Goal: Transaction & Acquisition: Purchase product/service

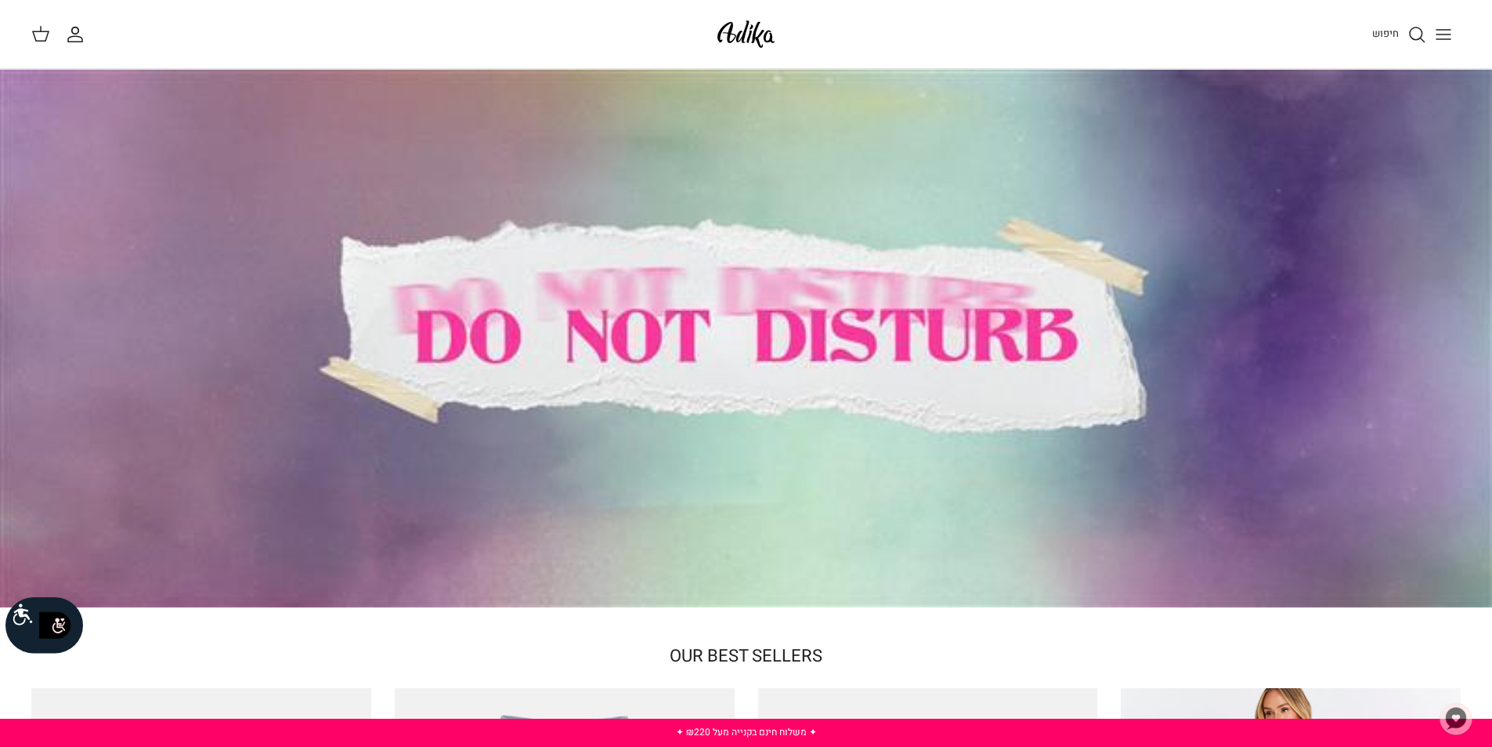
click at [1441, 34] on line "Toggle menu" at bounding box center [1444, 34] width 14 height 0
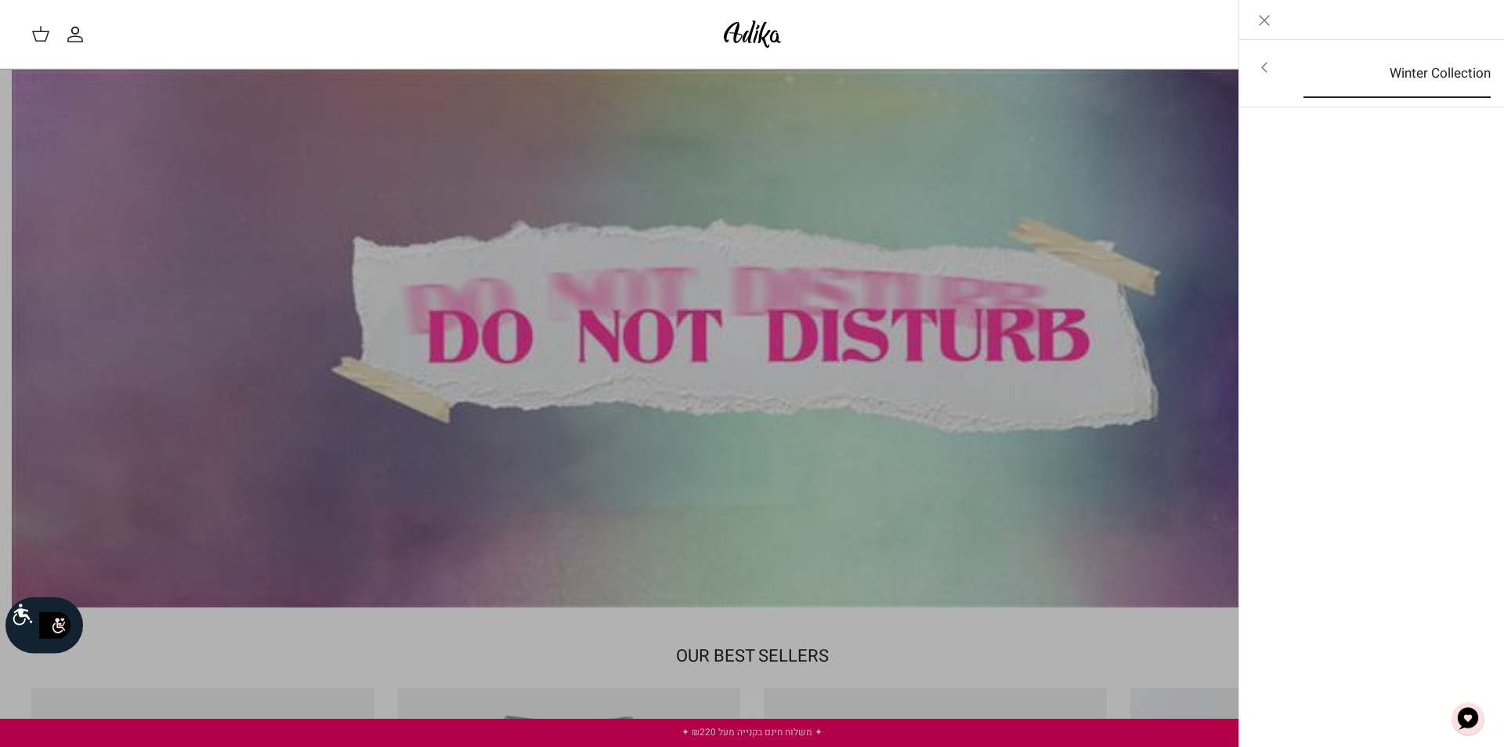
click at [1348, 65] on link "Winter Collection" at bounding box center [1397, 73] width 215 height 49
click at [1348, 65] on link "לכל הפריטים" at bounding box center [1372, 68] width 250 height 39
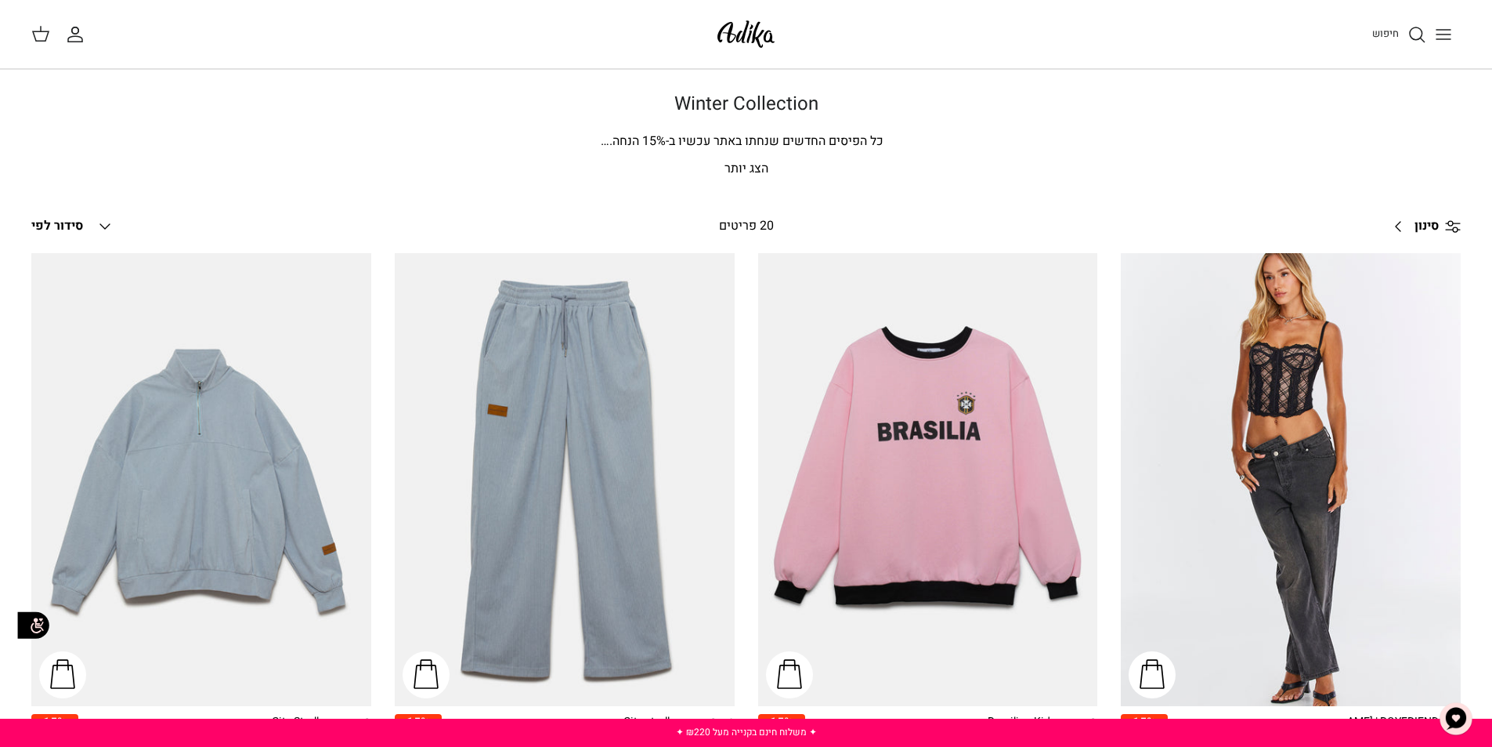
click at [1420, 221] on span "סינון" at bounding box center [1427, 226] width 24 height 20
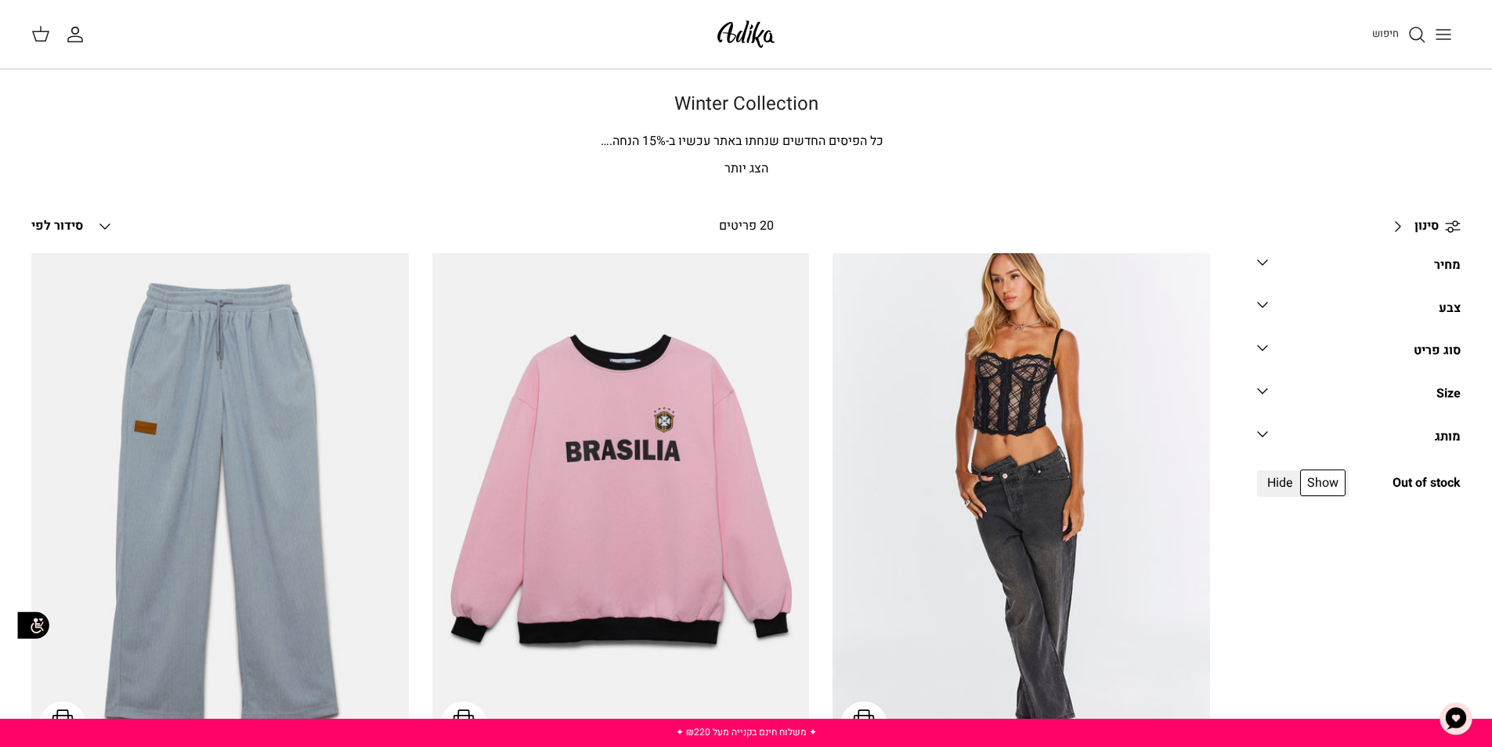
click at [1429, 340] on link "סוג פריט Down" at bounding box center [1359, 355] width 204 height 35
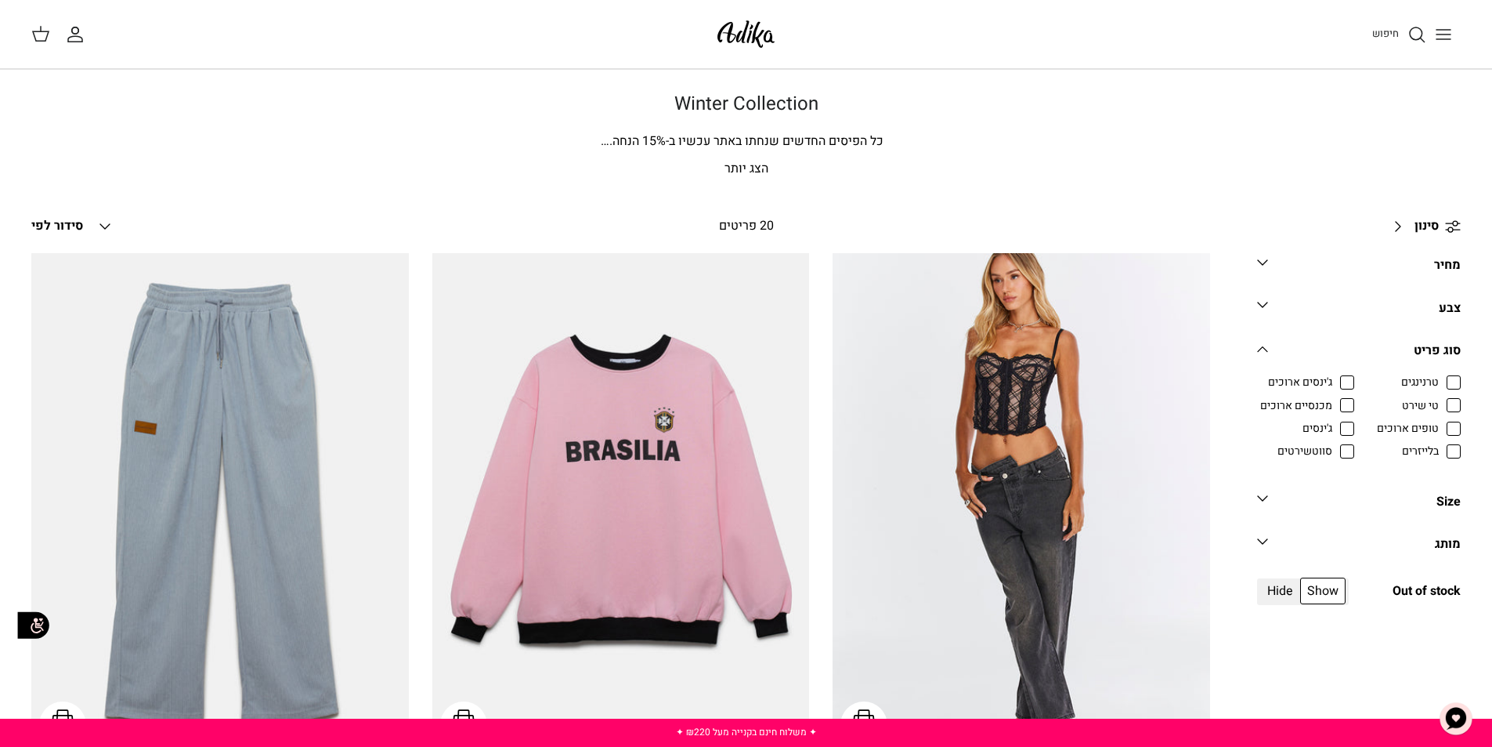
click at [1333, 457] on span "סווטשירטים" at bounding box center [1305, 451] width 55 height 16
click at [1334, 444] on input "סווטשירטים" at bounding box center [1334, 444] width 2 height 2
checkbox input "true"
radio input "true"
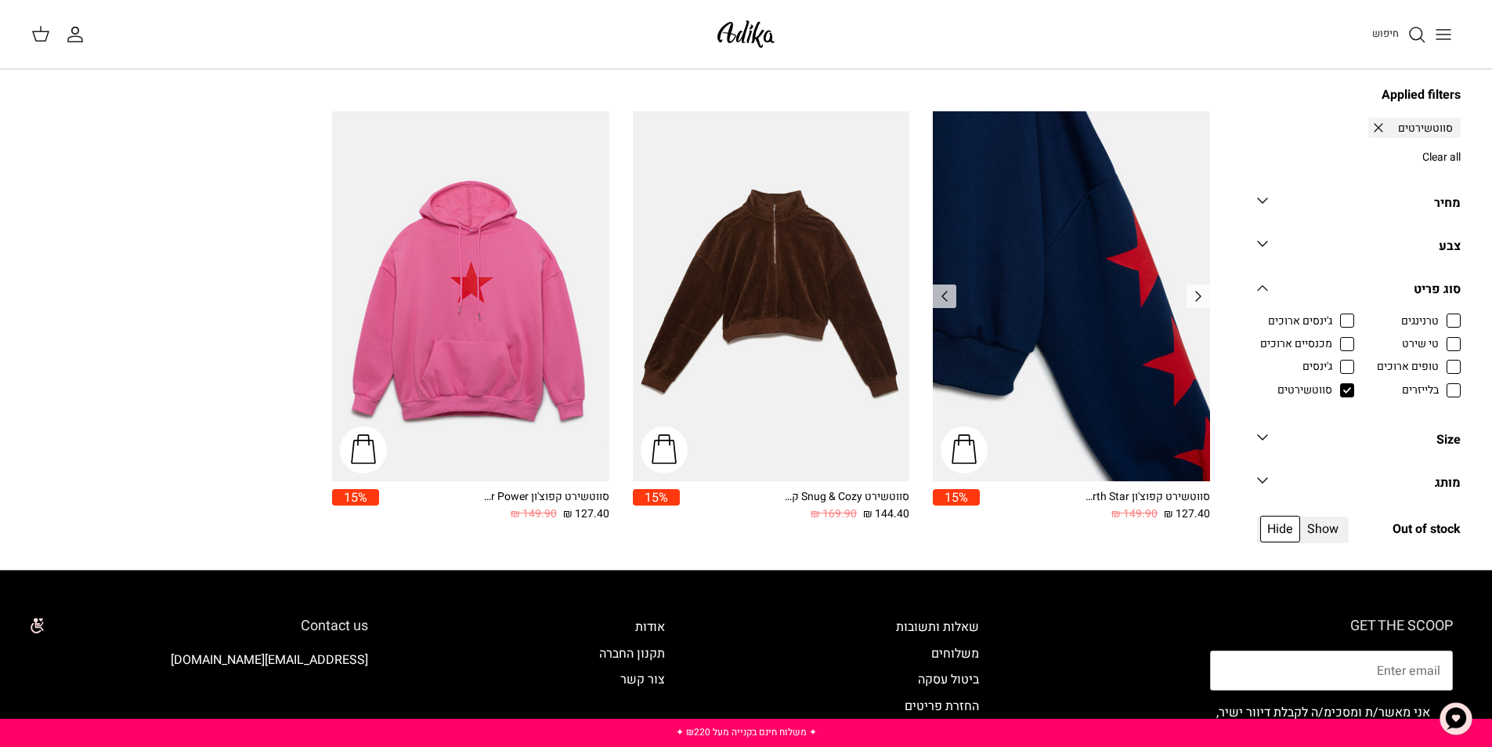
scroll to position [608, 0]
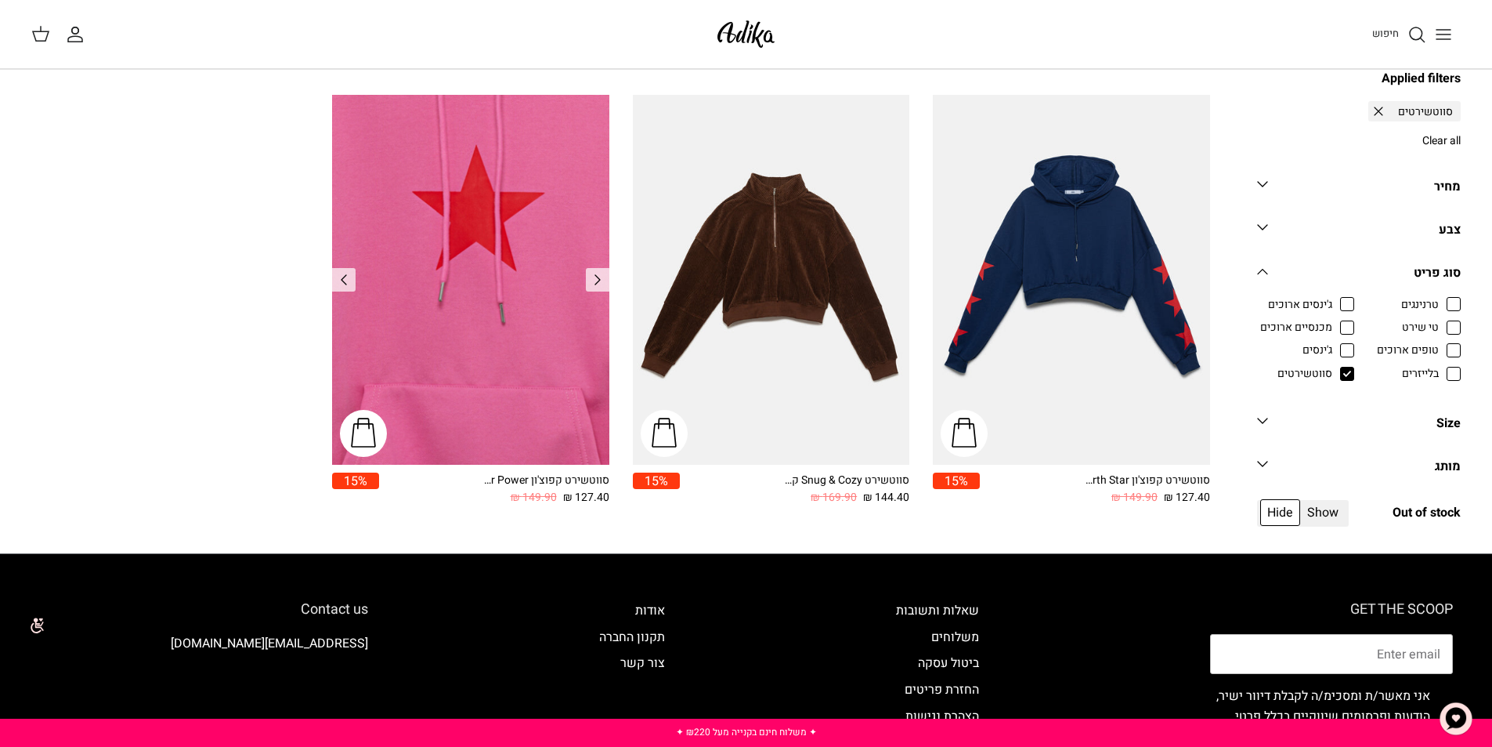
click at [543, 385] on img "סווטשירט קפוצ'ון Star Power אוברסייז" at bounding box center [470, 280] width 277 height 370
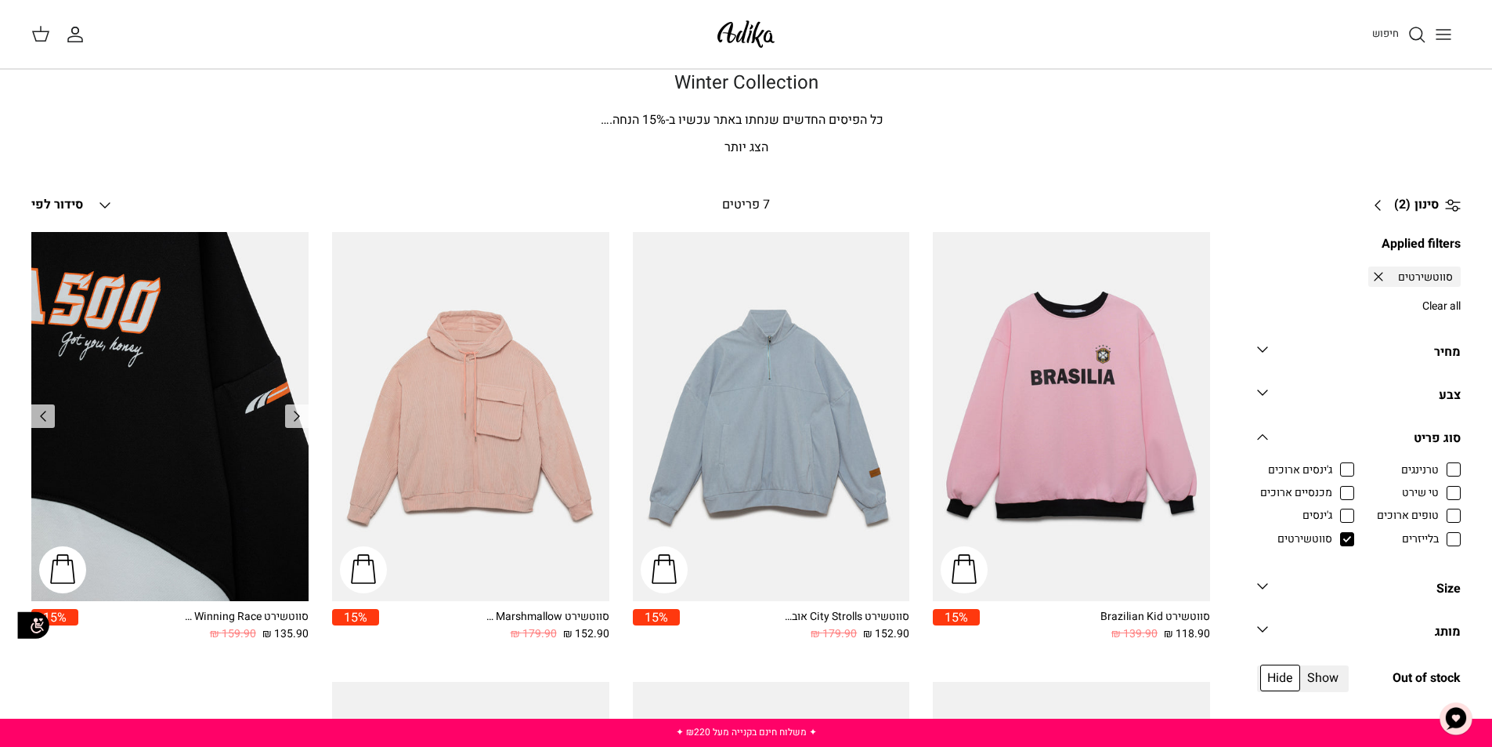
scroll to position [0, 0]
